Goal: Communication & Community: Answer question/provide support

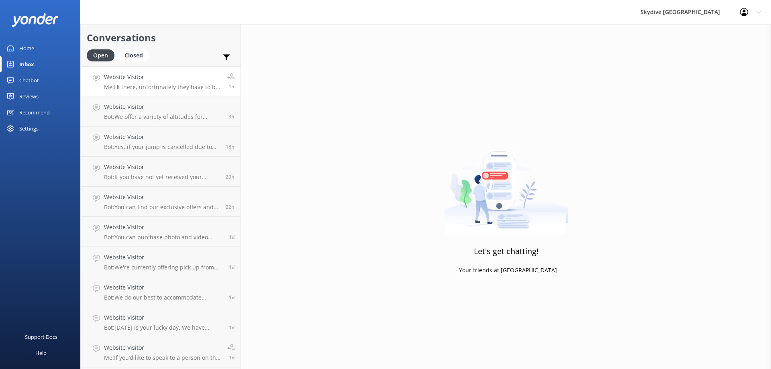
click at [190, 89] on p "Me: Hi there, unfortunately they have to be strictly 16 as per our policy. If y…" at bounding box center [162, 86] width 117 height 7
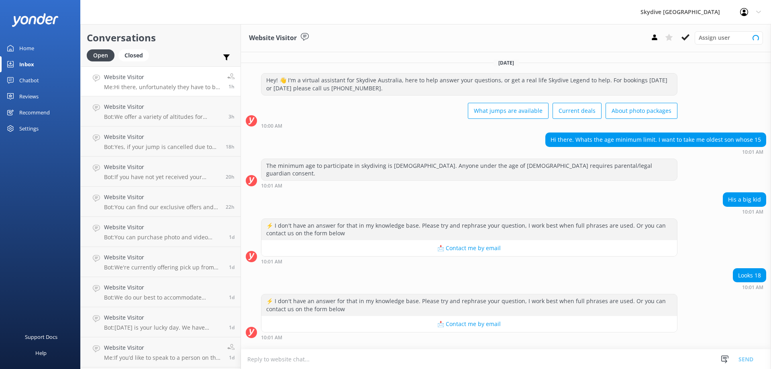
scroll to position [39, 0]
